Goal: Task Accomplishment & Management: Use online tool/utility

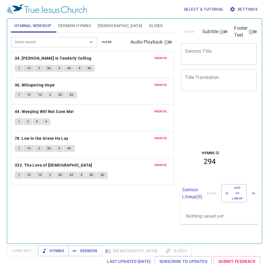
click at [21, 69] on button "1" at bounding box center [19, 68] width 9 height 7
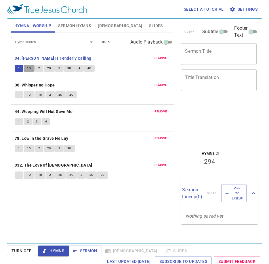
drag, startPoint x: 28, startPoint y: 68, endPoint x: 33, endPoint y: 69, distance: 5.3
click at [28, 68] on span "1C" at bounding box center [29, 68] width 4 height 5
click at [40, 70] on button "2" at bounding box center [39, 68] width 9 height 7
click at [64, 69] on button "3C" at bounding box center [69, 68] width 11 height 7
click at [77, 66] on button "4" at bounding box center [79, 68] width 9 height 7
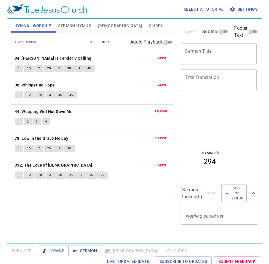
click at [19, 62] on div "remove 34. Jesus Is Tenderly Calling 1 1C 2 2C 3 3C 4 4C" at bounding box center [92, 64] width 163 height 27
click at [17, 69] on button "1" at bounding box center [19, 68] width 9 height 7
click at [20, 68] on button "1" at bounding box center [19, 68] width 9 height 7
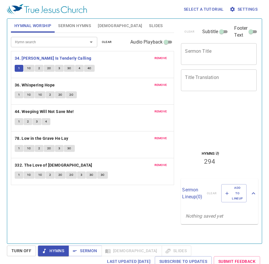
drag, startPoint x: 27, startPoint y: 69, endPoint x: 35, endPoint y: 69, distance: 7.5
click at [28, 69] on span "1C" at bounding box center [29, 68] width 4 height 5
click at [37, 69] on button "2" at bounding box center [39, 68] width 9 height 7
click at [57, 67] on button "3" at bounding box center [59, 68] width 9 height 7
click at [50, 44] on input "Hymn search" at bounding box center [46, 42] width 66 height 7
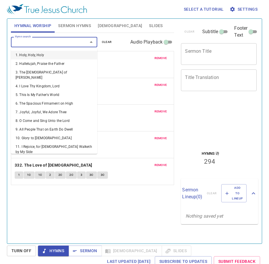
click at [65, 23] on span "Sermon Hymns" at bounding box center [74, 25] width 33 height 7
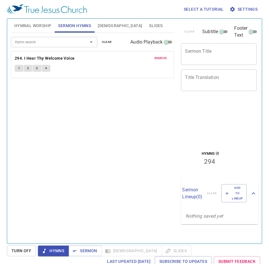
click at [105, 23] on span "[DEMOGRAPHIC_DATA]" at bounding box center [120, 25] width 44 height 7
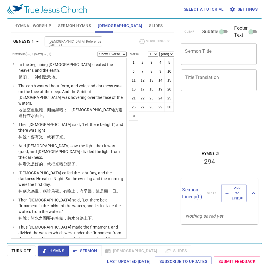
click at [70, 35] on div "Genesis 1 Bible Reference (Ctrl + /) Bible Reference (Ctrl + /) Verse History P…" at bounding box center [93, 136] width 164 height 206
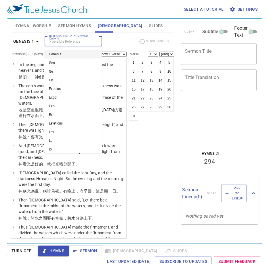
click at [71, 41] on input "[DEMOGRAPHIC_DATA] Reference (Ctrl + /)" at bounding box center [68, 41] width 45 height 7
type input "jn 1 3"
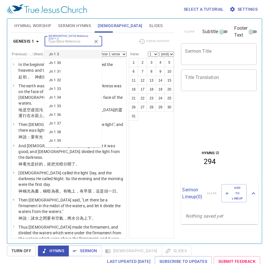
select select "3"
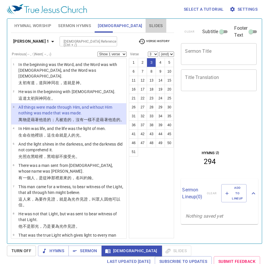
click at [149, 25] on span "Slides" at bounding box center [156, 25] width 14 height 7
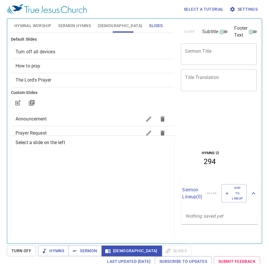
click at [76, 63] on span "How to pray" at bounding box center [93, 66] width 154 height 7
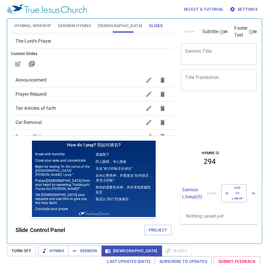
scroll to position [67, 0]
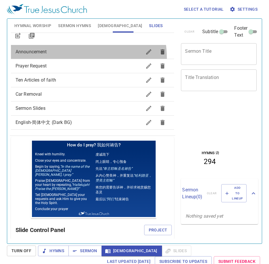
click at [69, 58] on div "Announcement" at bounding box center [93, 52] width 164 height 14
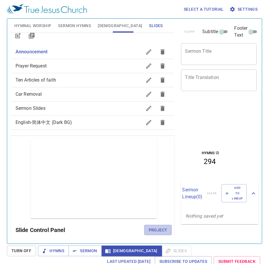
click at [156, 234] on button "Project" at bounding box center [158, 230] width 28 height 11
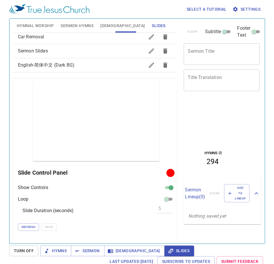
scroll to position [0, 0]
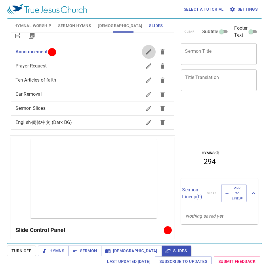
click at [145, 52] on icon "button" at bounding box center [148, 51] width 7 height 7
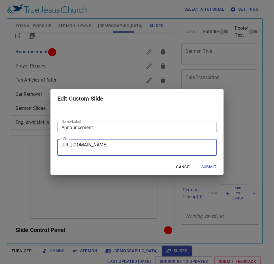
click at [96, 149] on textarea "https://docs.google.com/presentation/d/1Cd4ZoK3S89kFjT3TpXijZf0BC7DArBT_TQDr9A8…" at bounding box center [136, 147] width 151 height 11
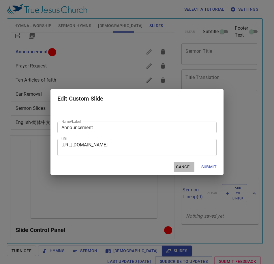
click at [186, 170] on span "Cancel" at bounding box center [184, 166] width 16 height 7
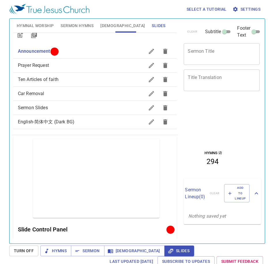
scroll to position [0, 0]
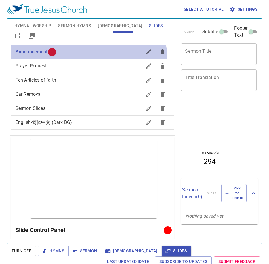
click at [88, 58] on div "Announcement" at bounding box center [93, 52] width 164 height 14
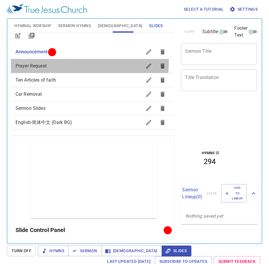
click at [90, 63] on span "Prayer Request" at bounding box center [79, 66] width 127 height 7
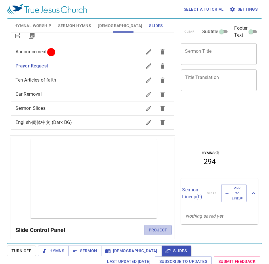
click at [158, 234] on button "Project" at bounding box center [158, 230] width 28 height 11
click at [145, 65] on icon "button" at bounding box center [148, 66] width 7 height 7
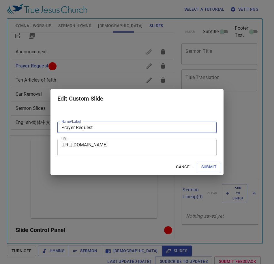
click at [148, 147] on textarea "https://docs.google.com/presentation/d/14QCk6NwazJhY9BmuOXhM9z_rCLIsz2Bm3VIBFoh…" at bounding box center [136, 147] width 151 height 11
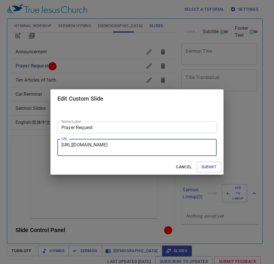
click at [148, 147] on textarea "https://docs.google.com/presentation/d/14QCk6NwazJhY9BmuOXhM9z_rCLIsz2Bm3VIBFoh…" at bounding box center [136, 147] width 151 height 11
click at [149, 147] on textarea "https://docs.google.com/presentation/d/14QCk6NwazJhY9BmuOXhM9z_rCLIsz2Bm3VIBFoh…" at bounding box center [136, 147] width 151 height 11
click at [191, 168] on span "Cancel" at bounding box center [184, 166] width 16 height 7
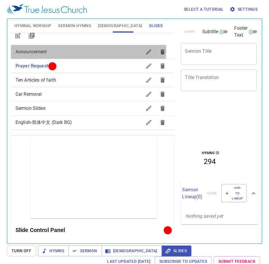
click at [65, 50] on span "Announcement" at bounding box center [79, 51] width 127 height 7
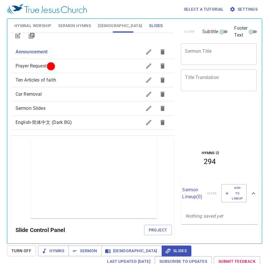
click at [146, 54] on icon "button" at bounding box center [148, 51] width 5 height 5
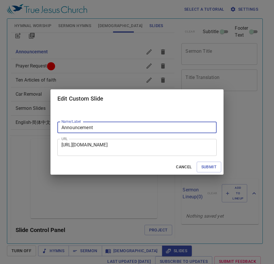
click at [145, 149] on textarea "https://docs.google.com/presentation/d/1Cd4ZoK3S89kFjT3TpXijZf0BC7DArBT_TQDr9A8…" at bounding box center [136, 147] width 151 height 11
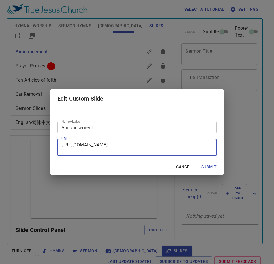
click at [145, 149] on textarea "https://docs.google.com/presentation/d/1Cd4ZoK3S89kFjT3TpXijZf0BC7DArBT_TQDr9A8…" at bounding box center [136, 147] width 151 height 11
click at [146, 148] on textarea "https://docs.google.com/presentation/d/1Cd4ZoK3S89kFjT3TpXijZf0BC7DArBT_TQDr9A8…" at bounding box center [136, 147] width 151 height 11
click at [146, 149] on textarea "https://docs.google.com/presentation/d/1Cd4ZoK3S89kFjT3TpXijZf0BC7DArBT_TQDr9A8…" at bounding box center [136, 147] width 151 height 11
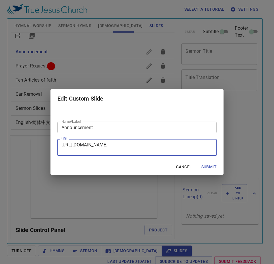
click at [146, 149] on textarea "https://docs.google.com/presentation/d/1Cd4ZoK3S89kFjT3TpXijZf0BC7DArBT_TQDr9A8…" at bounding box center [136, 147] width 151 height 11
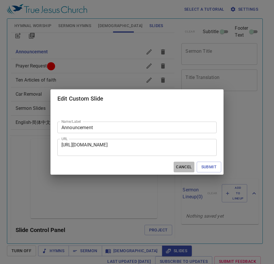
click at [177, 162] on button "Cancel" at bounding box center [183, 167] width 20 height 11
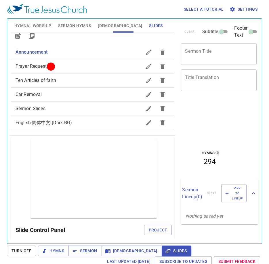
scroll to position [67, 0]
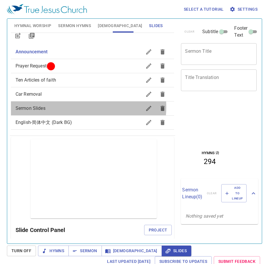
click at [80, 107] on span "Sermon Slides" at bounding box center [79, 108] width 127 height 7
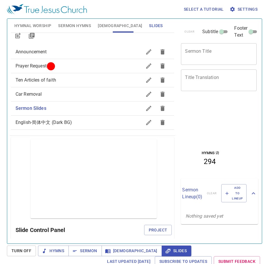
click at [65, 71] on div "Prayer Request" at bounding box center [93, 66] width 164 height 14
click at [71, 23] on span "Sermon Hymns" at bounding box center [74, 25] width 33 height 7
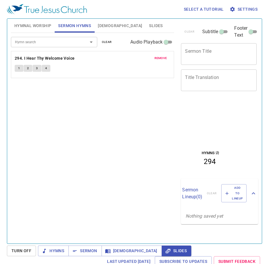
click at [28, 65] on button "2" at bounding box center [28, 68] width 9 height 7
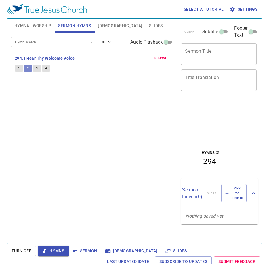
click at [29, 66] on span "2" at bounding box center [28, 68] width 2 height 5
click at [132, 124] on div "Hymn search Hymn search clear Audio Playback remove 294. I Hear Thy Welcome Voi…" at bounding box center [93, 136] width 164 height 206
click at [33, 66] on div "1 2 3 4" at bounding box center [93, 69] width 156 height 8
click at [36, 68] on span "3" at bounding box center [37, 68] width 2 height 5
click at [43, 67] on button "4" at bounding box center [46, 68] width 9 height 7
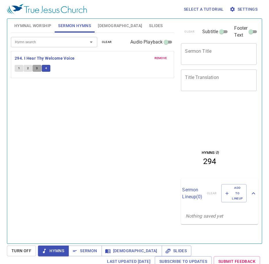
click at [36, 66] on button "3" at bounding box center [37, 68] width 9 height 7
click at [47, 68] on button "4" at bounding box center [46, 68] width 9 height 7
click at [36, 67] on button "3" at bounding box center [37, 68] width 9 height 7
click at [31, 68] on button "2" at bounding box center [28, 68] width 9 height 7
click at [25, 66] on button "2" at bounding box center [28, 68] width 9 height 7
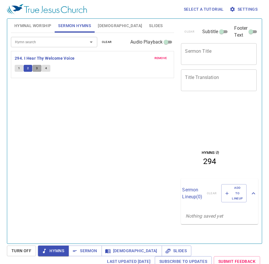
click at [39, 67] on button "3" at bounding box center [37, 68] width 9 height 7
click at [44, 68] on button "4" at bounding box center [46, 68] width 9 height 7
click at [55, 129] on div "Hymn search Hymn search clear Audio Playback remove 294. I Hear Thy Welcome Voi…" at bounding box center [93, 136] width 164 height 206
click at [88, 104] on div "Hymn search Hymn search clear Audio Playback remove 294. I Hear Thy Welcome Voi…" at bounding box center [93, 136] width 164 height 206
click at [107, 26] on span "[DEMOGRAPHIC_DATA]" at bounding box center [120, 25] width 44 height 7
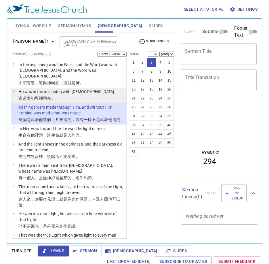
click at [75, 89] on p "He was in the beginning with God." at bounding box center [66, 92] width 97 height 6
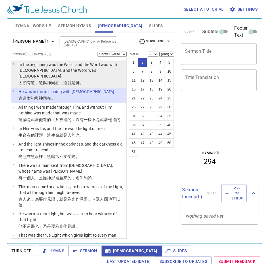
click at [84, 80] on p "太初 有 道 ，道 與 神 同在 ，道 就是 神 。" at bounding box center [71, 83] width 106 height 6
select select "1"
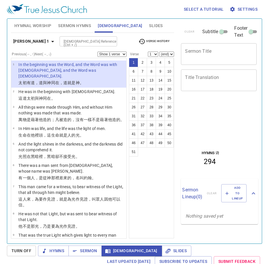
click at [100, 80] on p "太初 有 道 ，道 與 神 同在 ，道 就是 神 。" at bounding box center [71, 83] width 106 height 6
click at [99, 80] on p "太初 有 道 ，道 與 神 同在 ，道 就是 神 。" at bounding box center [71, 83] width 106 height 6
click at [147, 20] on div "Hymnal Worship Sermon Hymns Bible Slides" at bounding box center [93, 26] width 164 height 14
drag, startPoint x: 57, startPoint y: 28, endPoint x: 53, endPoint y: 29, distance: 4.1
click at [57, 28] on button "Sermon Hymns" at bounding box center [75, 26] width 40 height 14
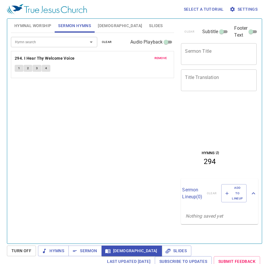
click at [43, 29] on button "Hymnal Worship" at bounding box center [33, 26] width 44 height 14
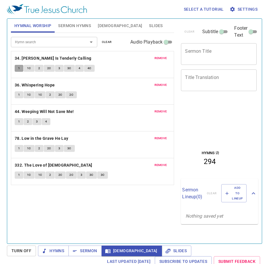
click at [16, 68] on button "1" at bounding box center [19, 68] width 9 height 7
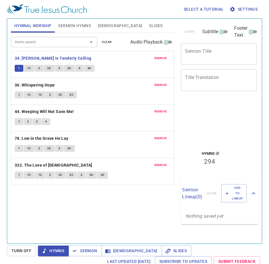
click at [72, 95] on span "2C" at bounding box center [71, 94] width 4 height 5
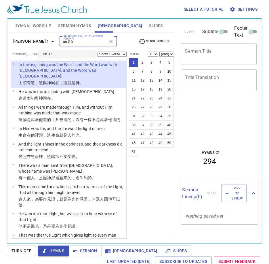
type input "gn 3 5"
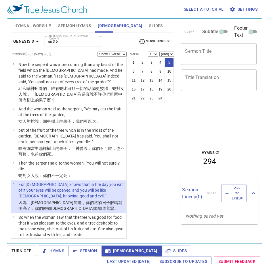
select select "5"
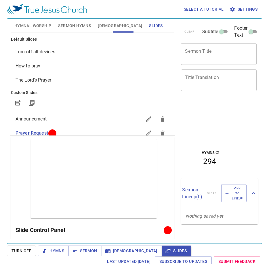
scroll to position [67, 0]
